Goal: Task Accomplishment & Management: Use online tool/utility

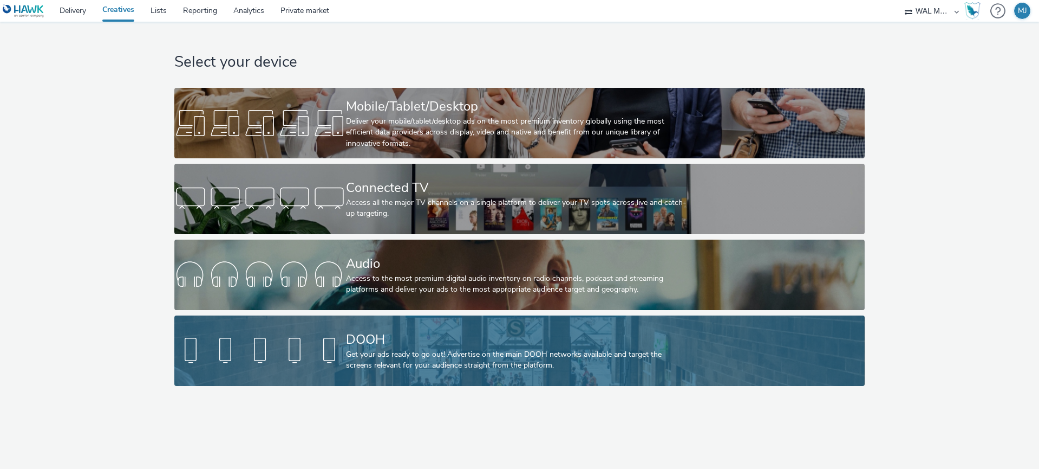
click at [261, 342] on div at bounding box center [260, 350] width 172 height 35
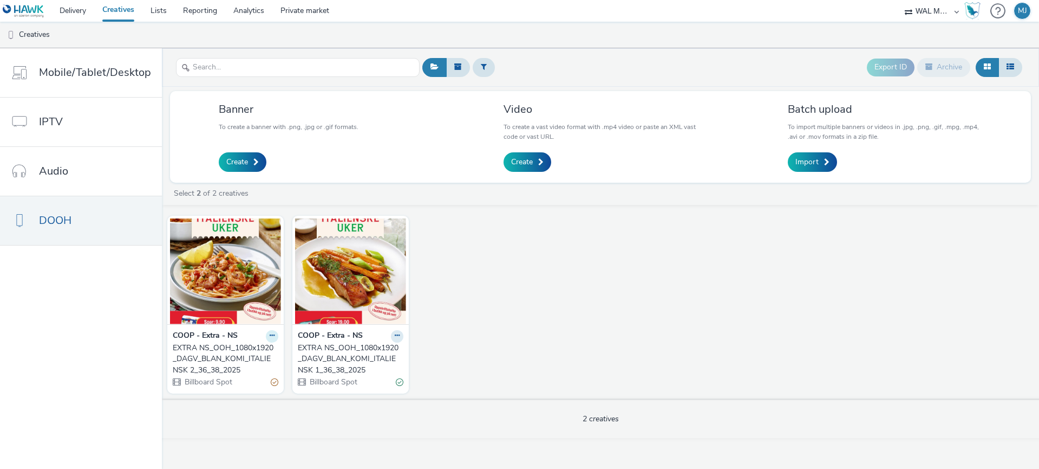
click at [270, 336] on icon at bounding box center [272, 335] width 5 height 7
click at [225, 350] on link "Edit" at bounding box center [237, 355] width 81 height 22
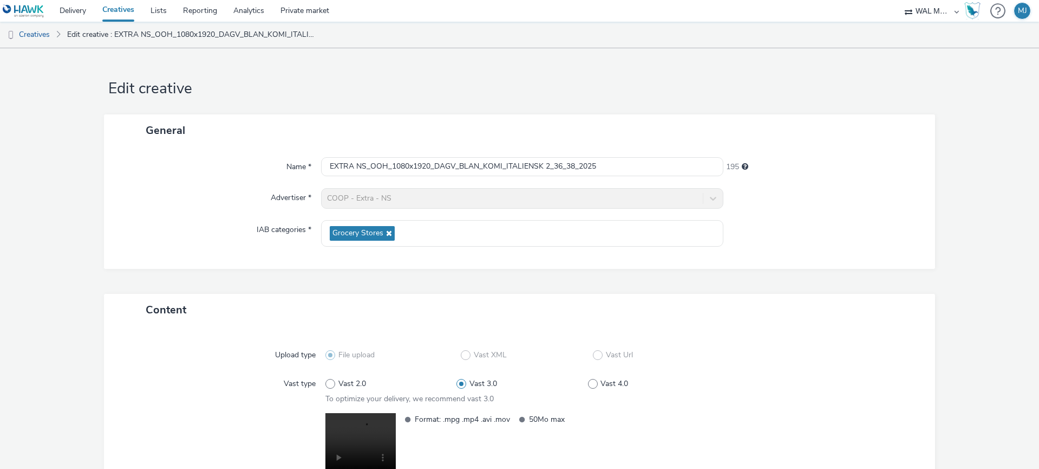
scroll to position [115, 0]
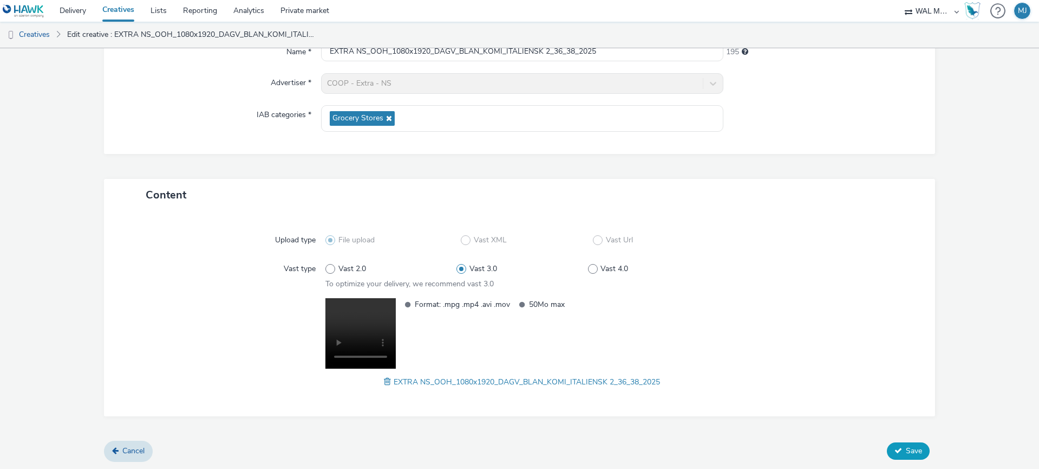
click at [915, 447] on span "Save" at bounding box center [914, 450] width 16 height 10
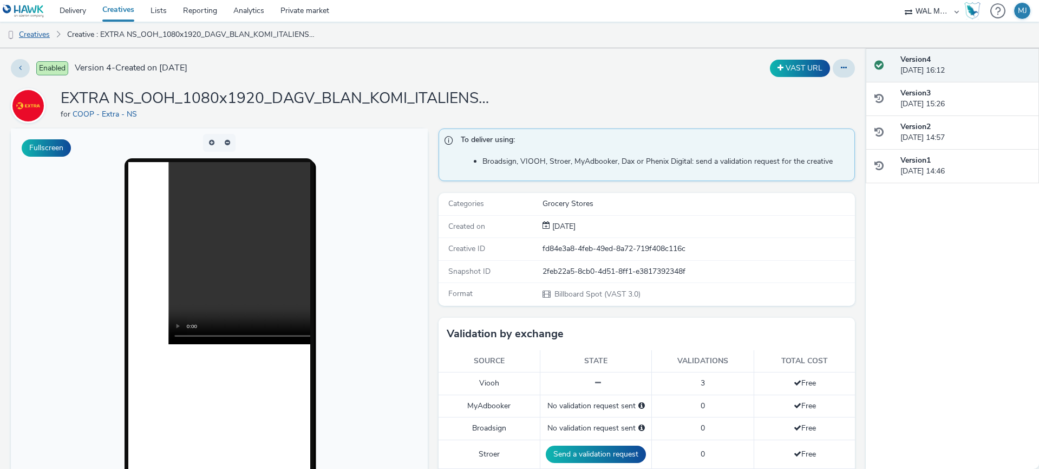
click at [28, 35] on link "Creatives" at bounding box center [27, 35] width 55 height 26
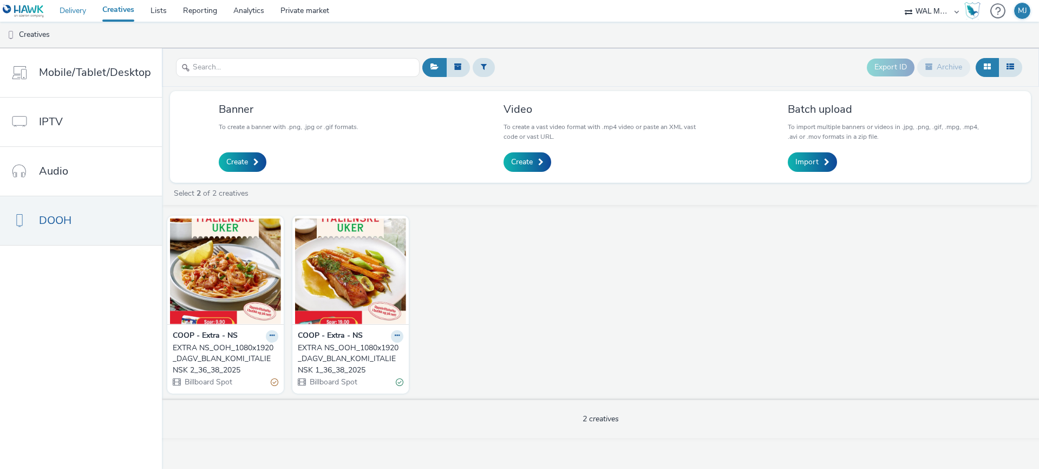
click at [76, 11] on link "Delivery" at bounding box center [72, 11] width 43 height 22
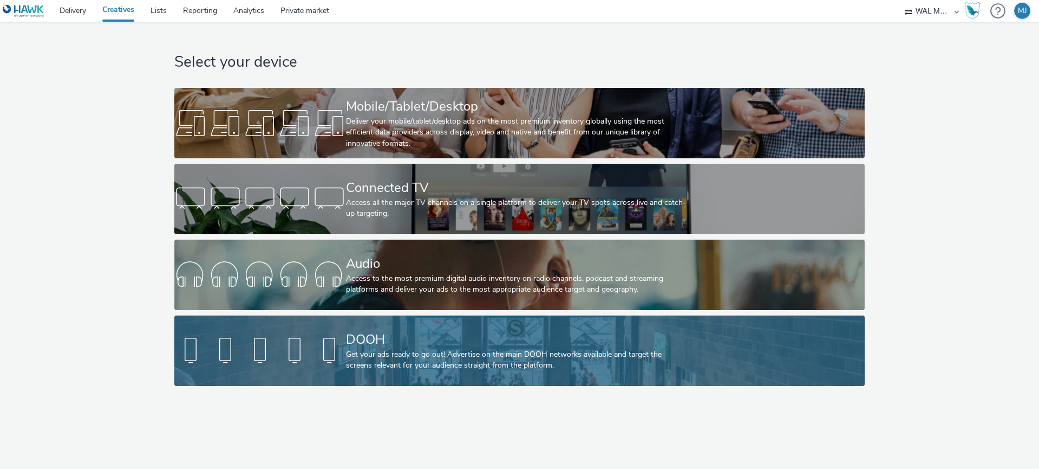
click at [227, 356] on div at bounding box center [260, 350] width 172 height 35
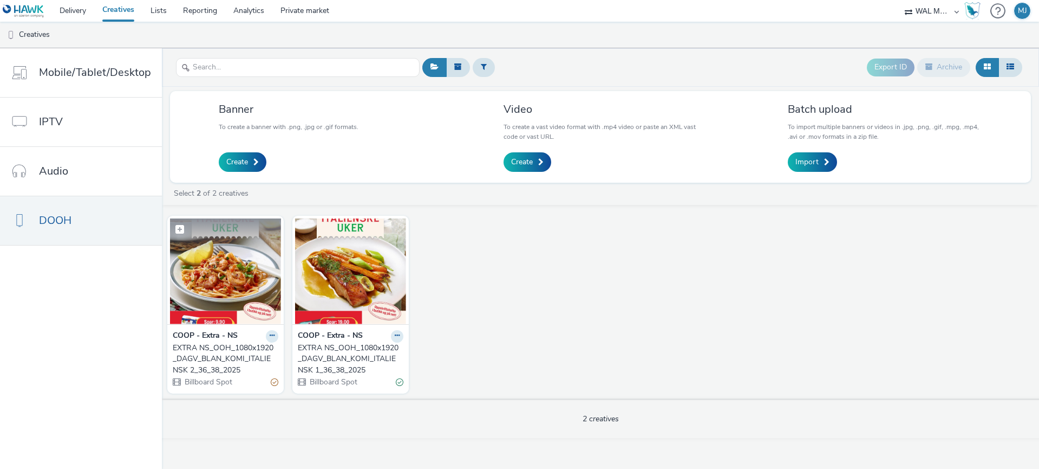
click at [178, 230] on span at bounding box center [180, 229] width 9 height 9
checkbox input "true"
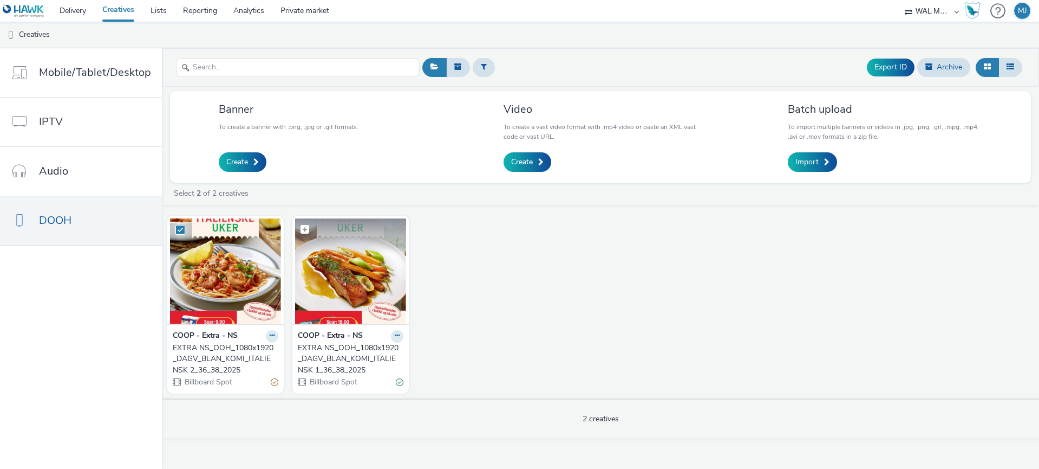
click at [301, 228] on span at bounding box center [305, 229] width 9 height 9
checkbox input "true"
click at [274, 336] on button at bounding box center [272, 336] width 12 height 12
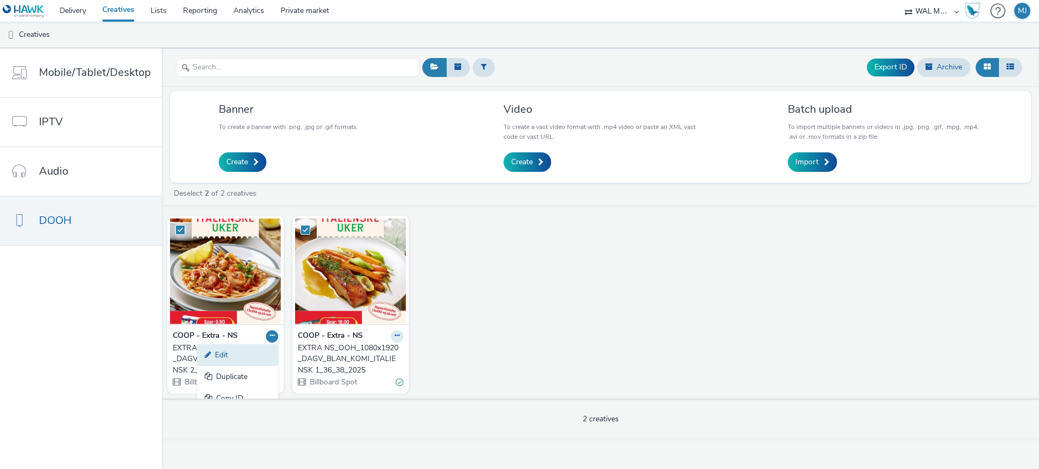
scroll to position [33, 0]
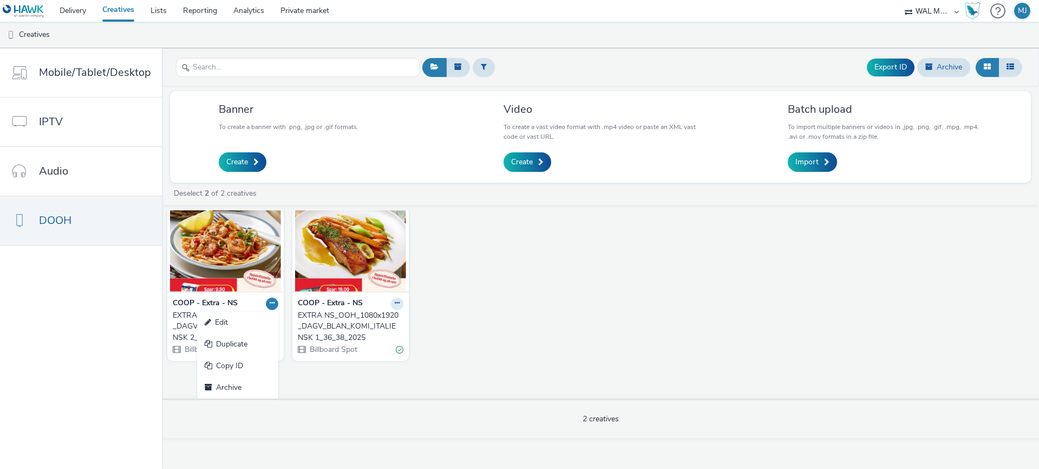
drag, startPoint x: 235, startPoint y: 320, endPoint x: 241, endPoint y: 320, distance: 6.0
click at [235, 320] on link "Edit" at bounding box center [237, 322] width 81 height 22
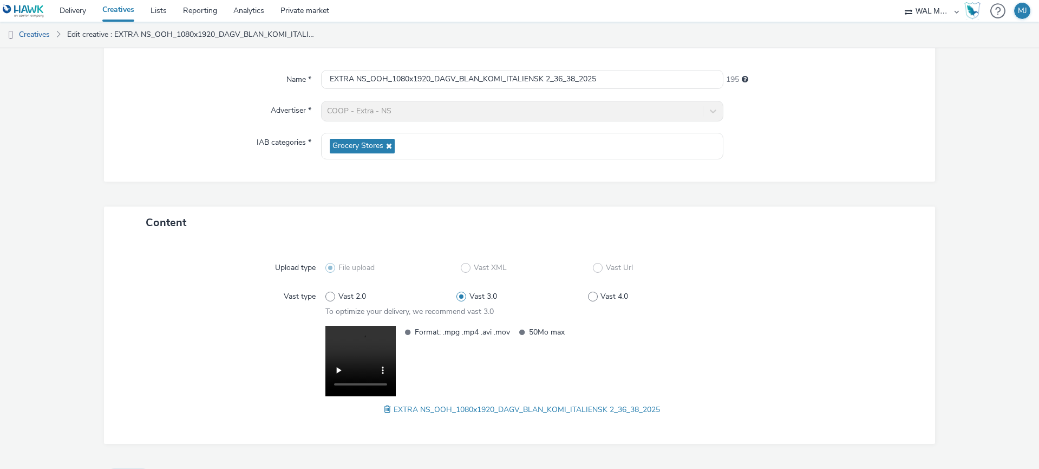
scroll to position [115, 0]
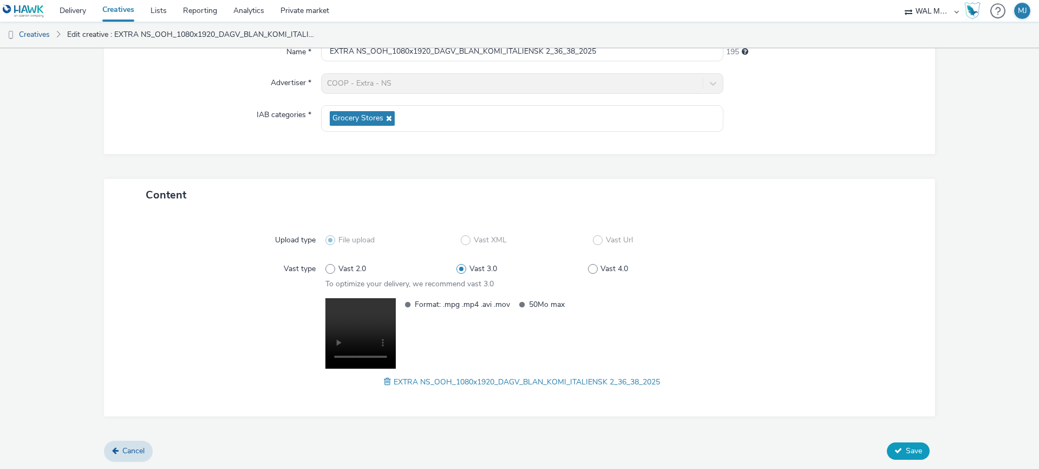
click at [895, 450] on icon at bounding box center [899, 450] width 8 height 8
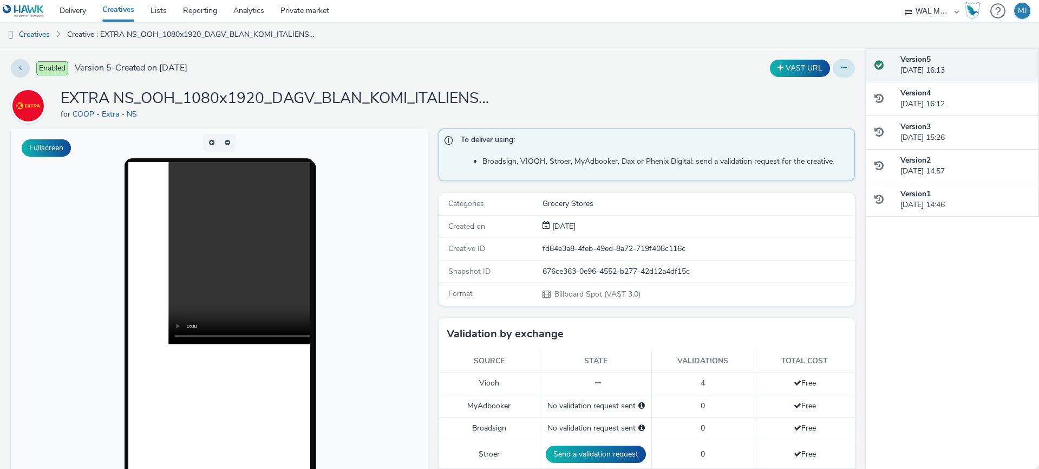
click at [846, 69] on icon at bounding box center [844, 68] width 6 height 8
drag, startPoint x: 615, startPoint y: 75, endPoint x: 304, endPoint y: 56, distance: 311.5
click at [615, 75] on div "VAST URL" at bounding box center [687, 68] width 338 height 18
click at [64, 7] on link "Delivery" at bounding box center [72, 11] width 43 height 22
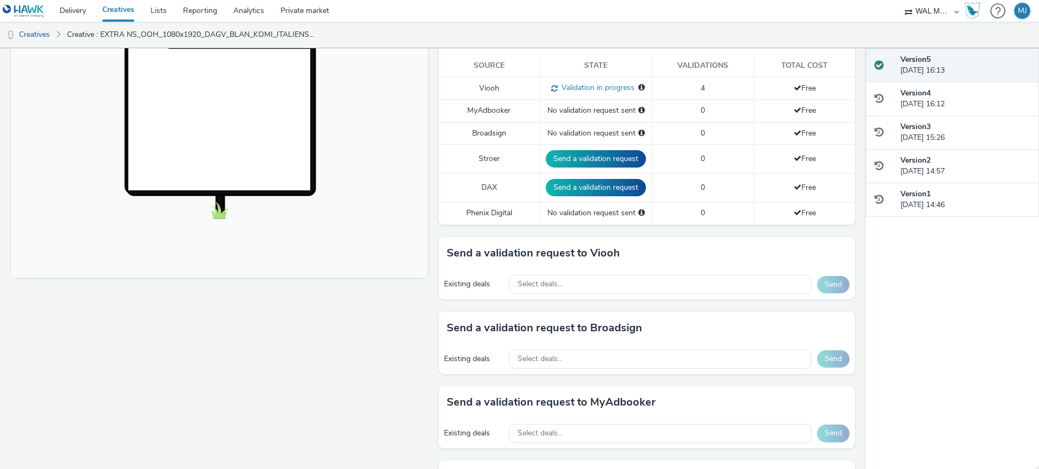
scroll to position [328, 0]
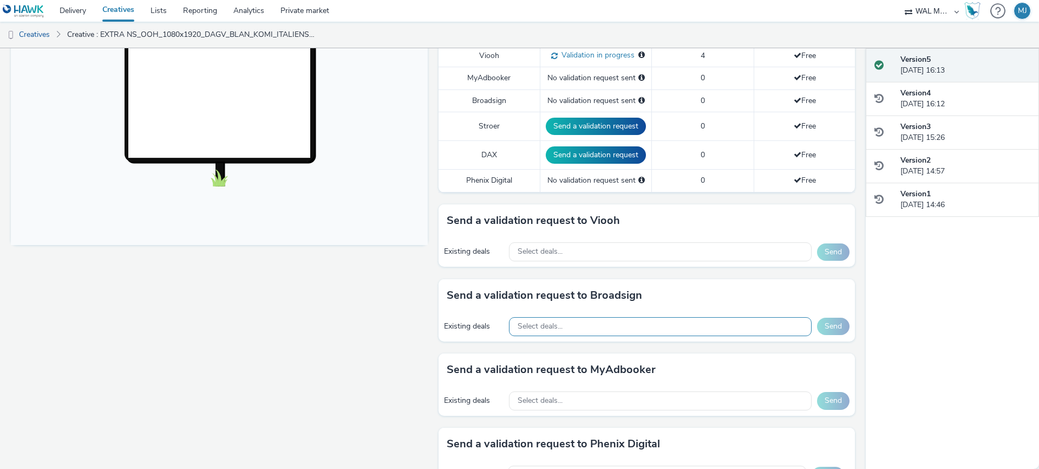
click at [557, 327] on span "Select deals..." at bounding box center [540, 326] width 45 height 9
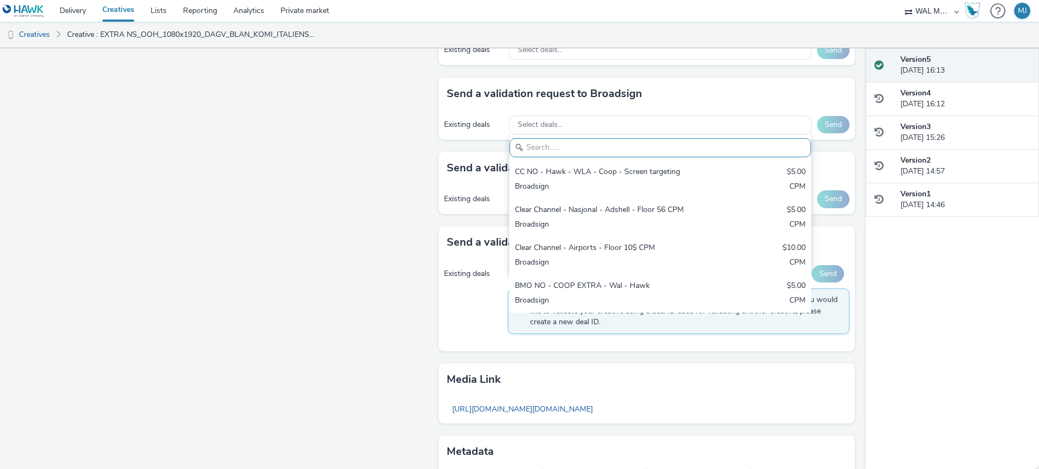
scroll to position [586, 0]
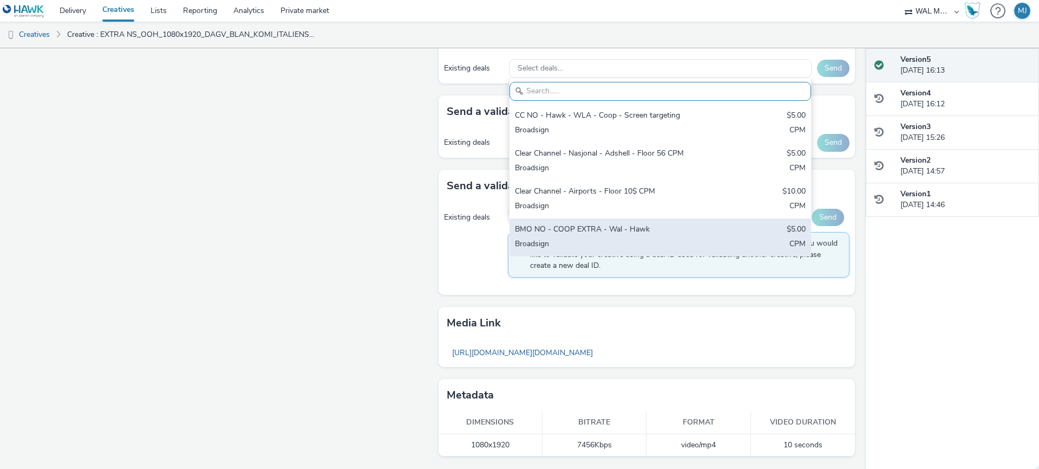
click at [622, 237] on div "BMO NO - COOP EXTRA - Wal - Hawk $5.00 Broadsign CPM" at bounding box center [661, 237] width 302 height 38
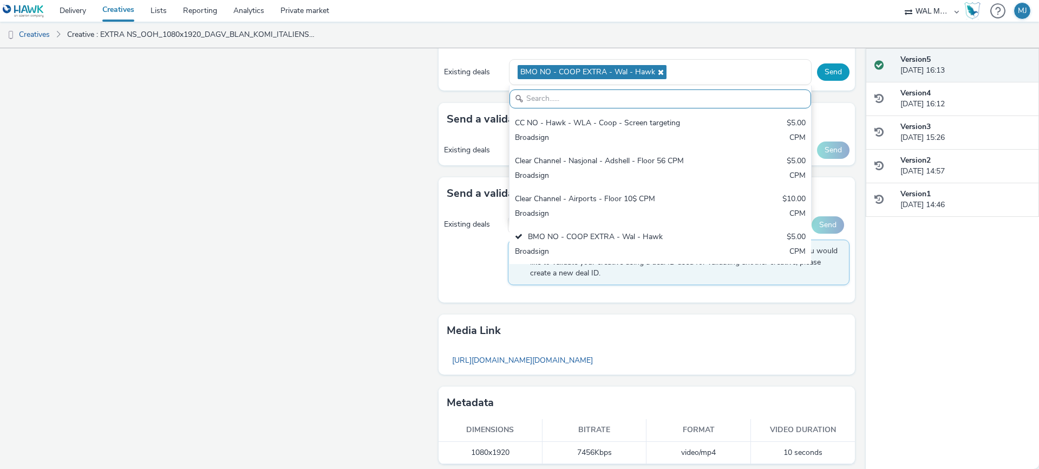
click at [836, 74] on button "Send" at bounding box center [833, 71] width 33 height 17
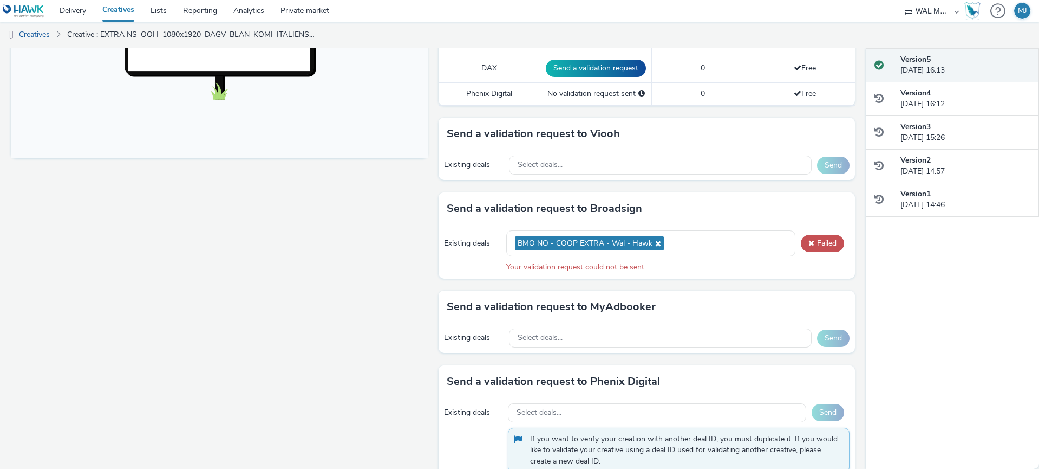
scroll to position [405, 0]
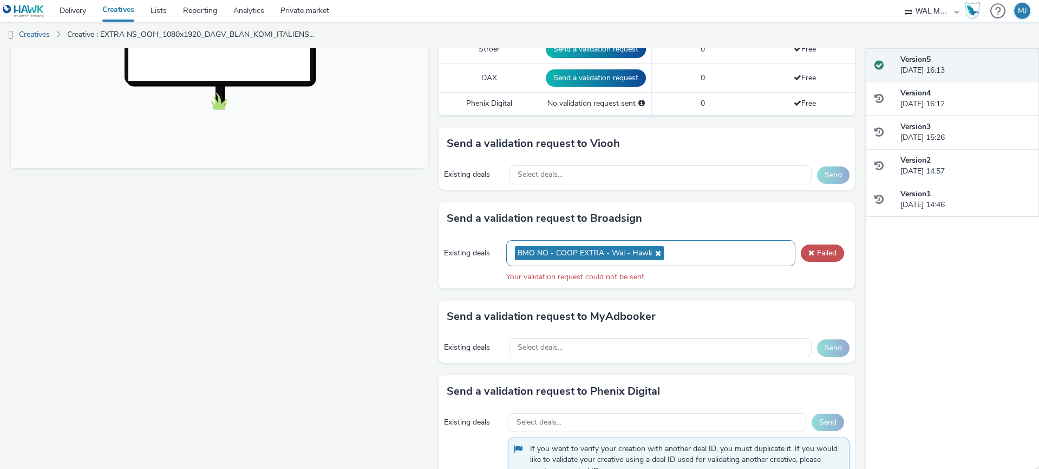
click at [657, 256] on icon at bounding box center [657, 253] width 9 height 8
click at [677, 258] on div "Existing deals BMO NO - COOP EXTRA - Wal - Hawk Failed Your validation request …" at bounding box center [647, 262] width 417 height 54
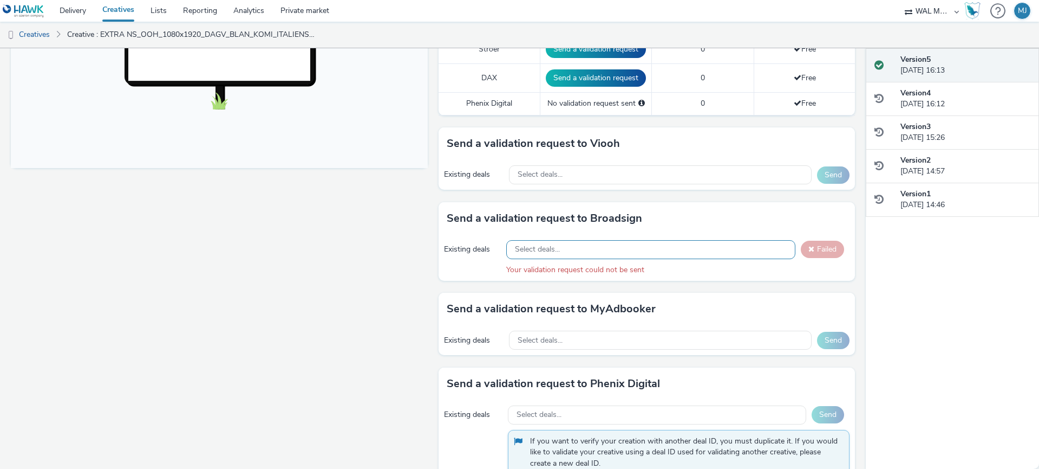
drag, startPoint x: 672, startPoint y: 262, endPoint x: 673, endPoint y: 255, distance: 7.1
click at [672, 261] on div "Existing deals Select deals... Failed Your validation request could not be sent" at bounding box center [647, 258] width 417 height 46
click at [673, 252] on div "Select deals..." at bounding box center [651, 249] width 290 height 19
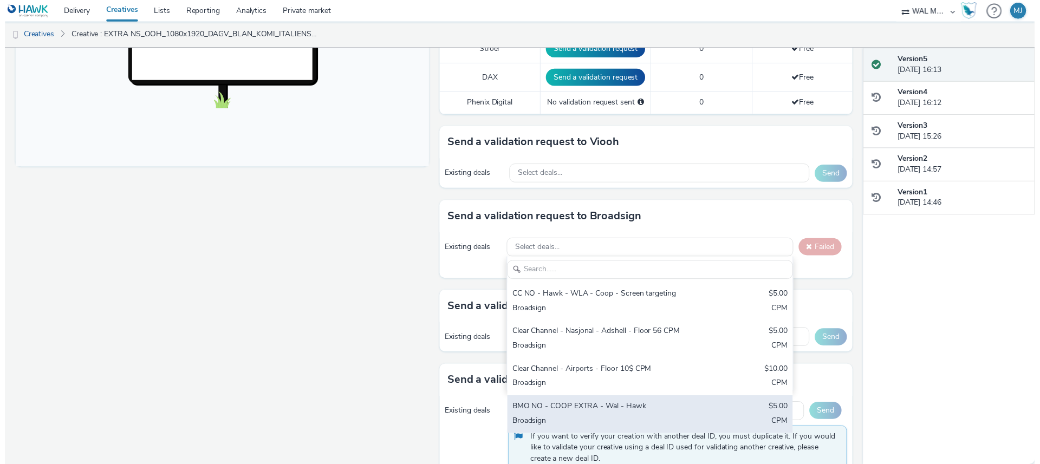
scroll to position [411, 0]
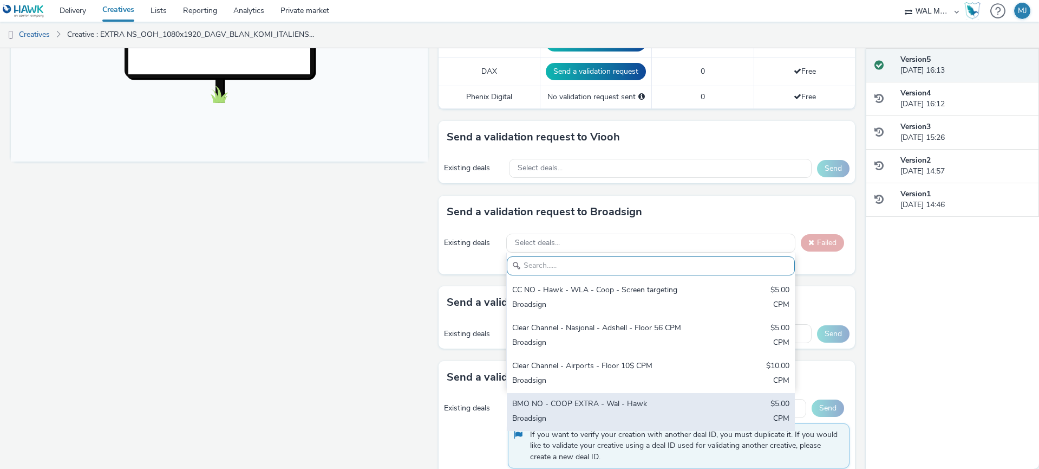
click at [572, 412] on div "BMO NO - COOP EXTRA - Wal - Hawk $5.00 Broadsign CPM" at bounding box center [651, 412] width 289 height 38
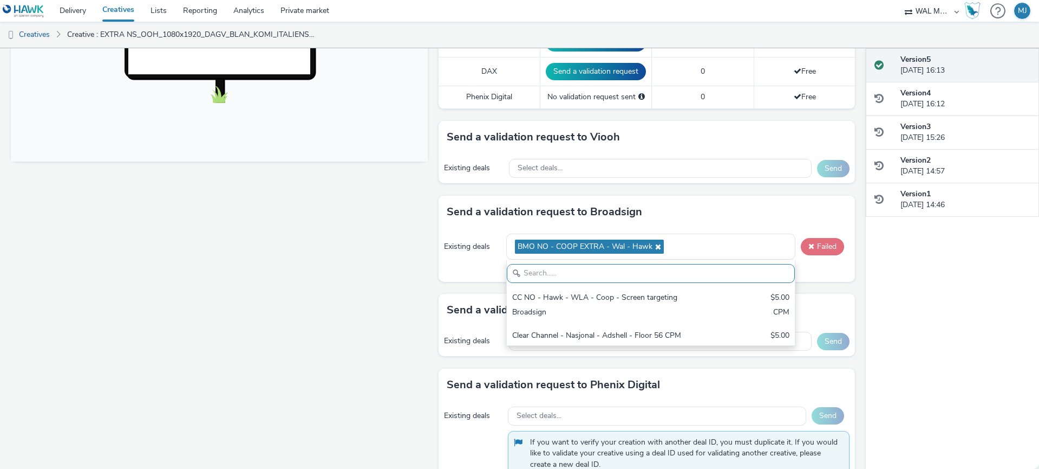
drag, startPoint x: 811, startPoint y: 268, endPoint x: 816, endPoint y: 250, distance: 18.5
click at [811, 268] on div "Your validation request could not be sent" at bounding box center [678, 270] width 344 height 11
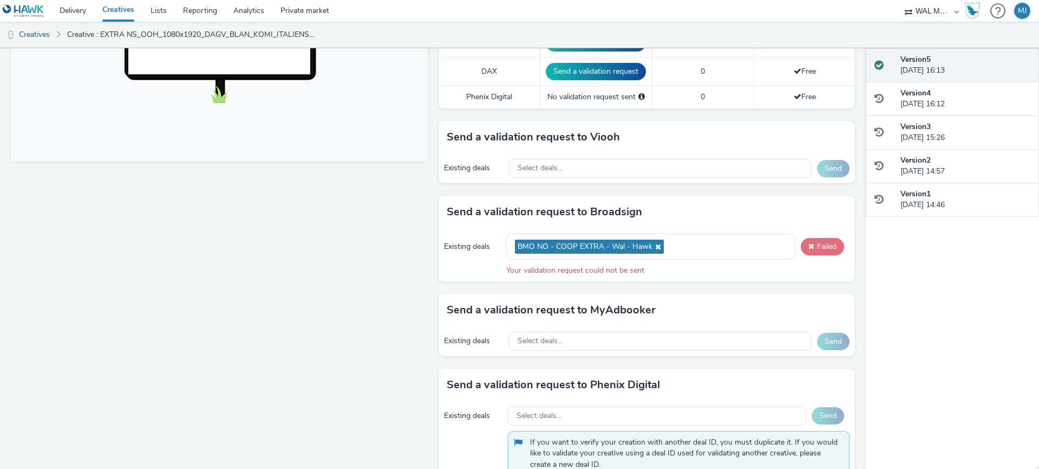
click at [817, 248] on button "Failed" at bounding box center [822, 246] width 43 height 17
click at [658, 248] on icon at bounding box center [657, 247] width 9 height 8
